Goal: Task Accomplishment & Management: Manage account settings

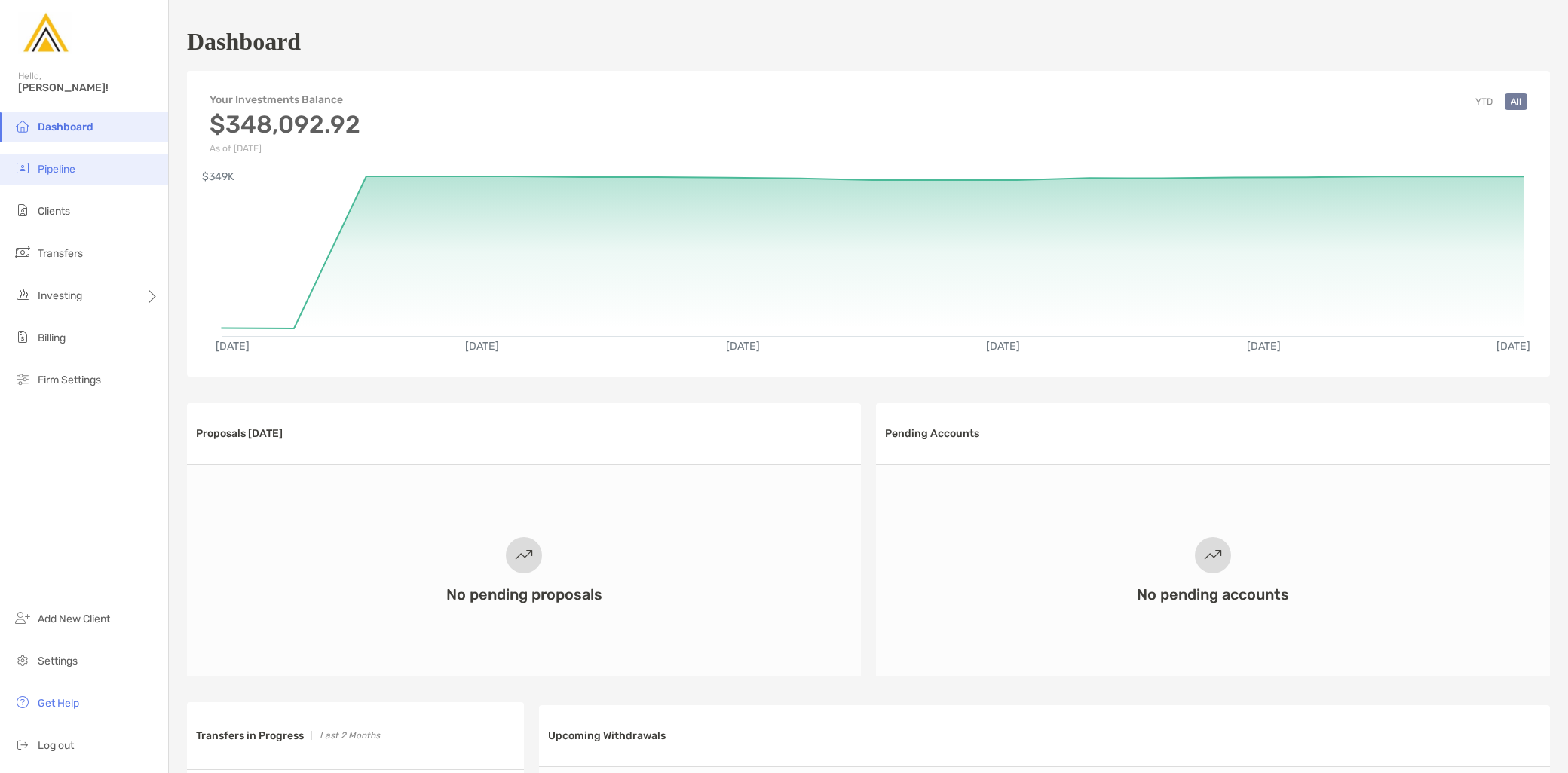
click at [48, 177] on li "Pipeline" at bounding box center [84, 170] width 168 height 30
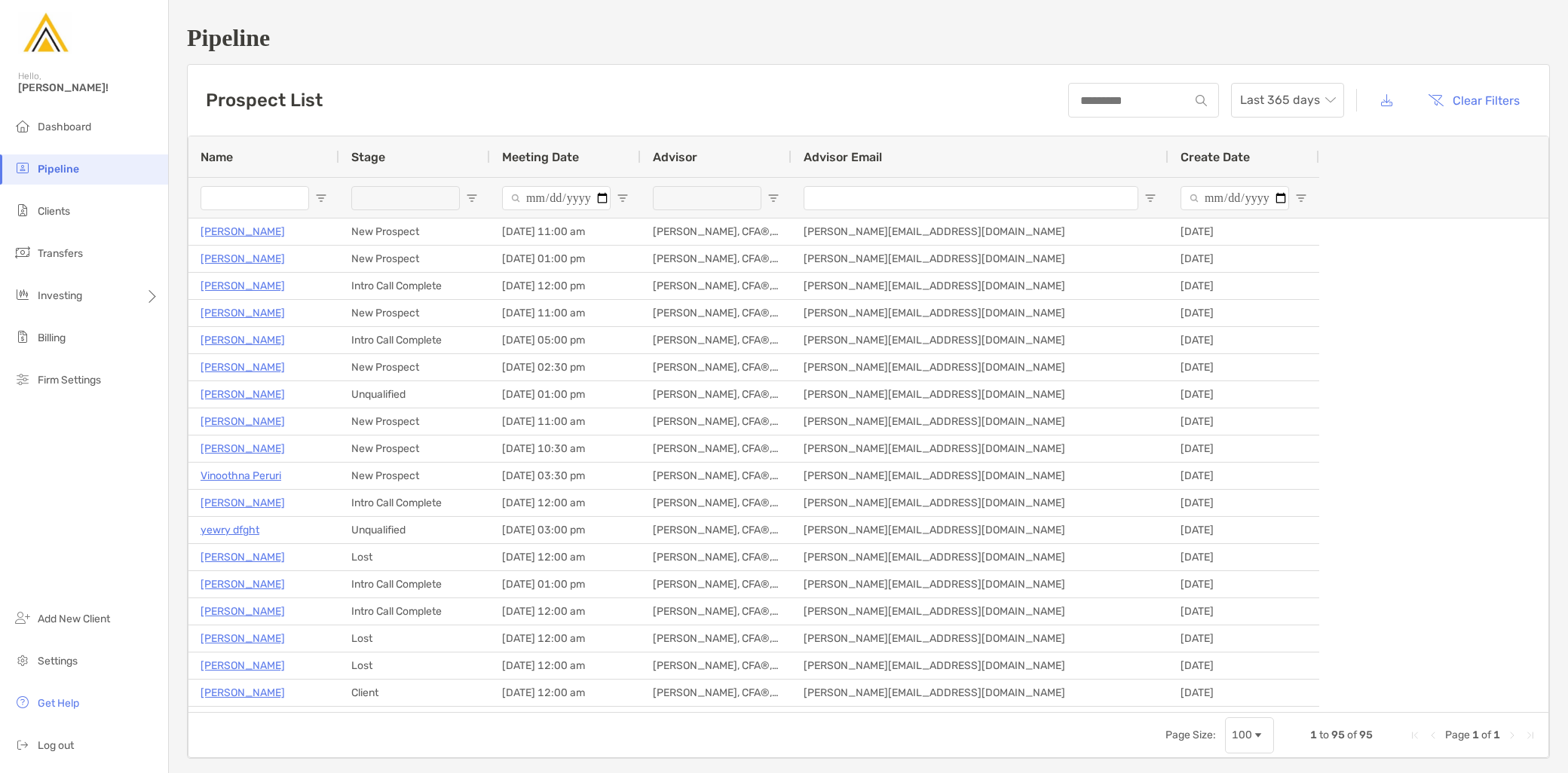
type input "**********"
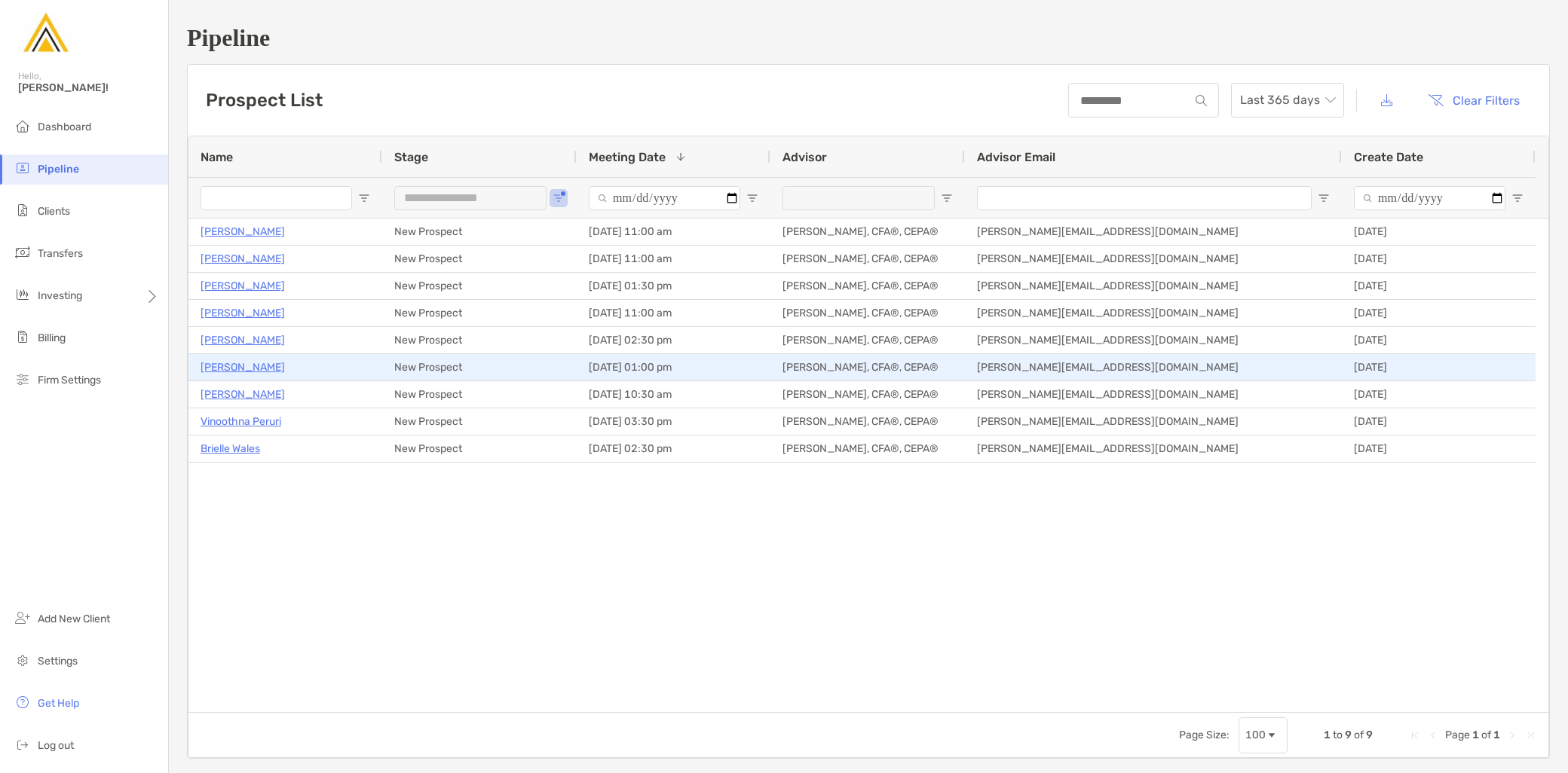
click at [237, 364] on p "[PERSON_NAME]" at bounding box center [243, 367] width 85 height 18
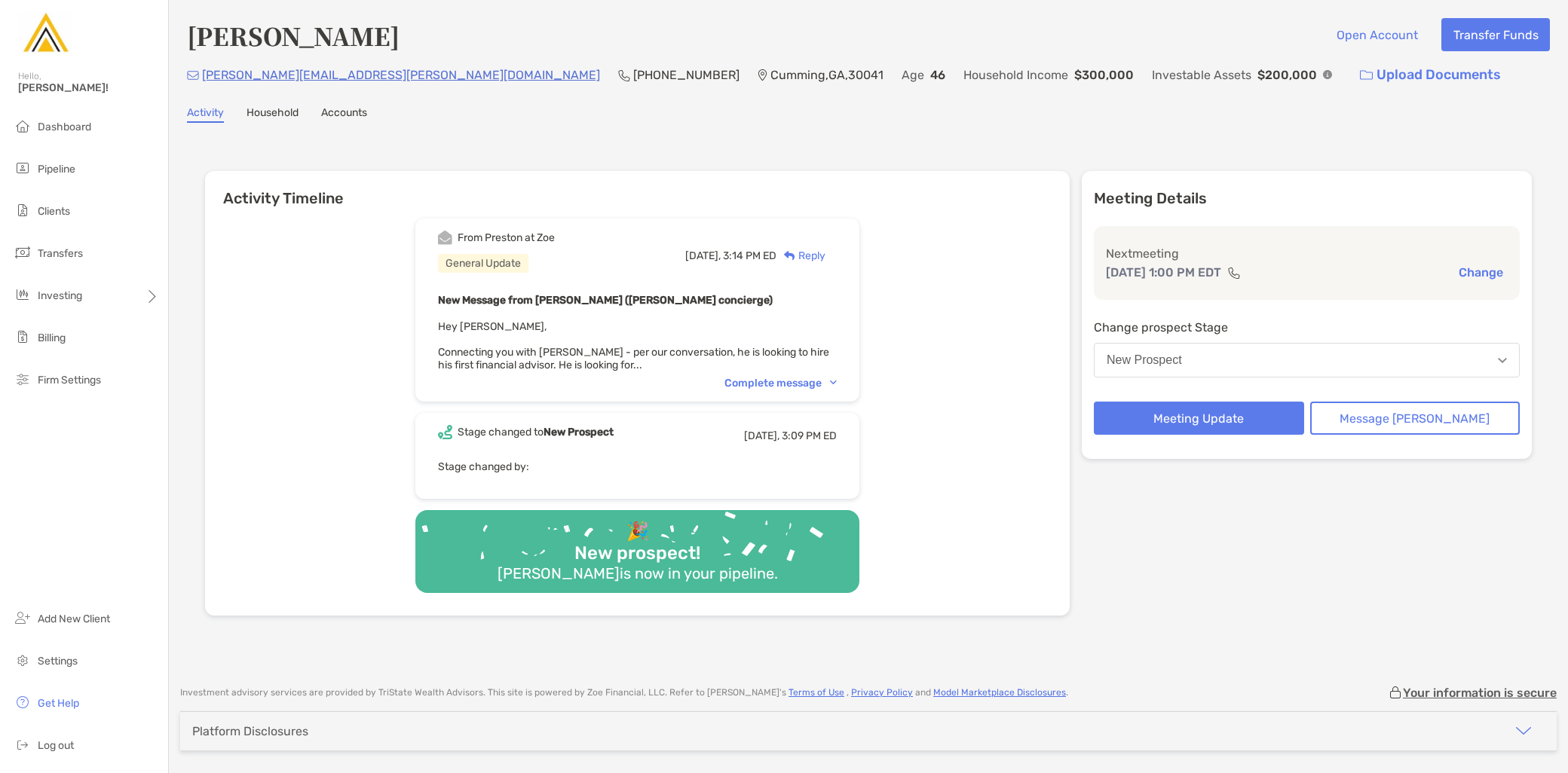
click at [774, 378] on div "Complete message" at bounding box center [781, 383] width 113 height 13
